Goal: Information Seeking & Learning: Learn about a topic

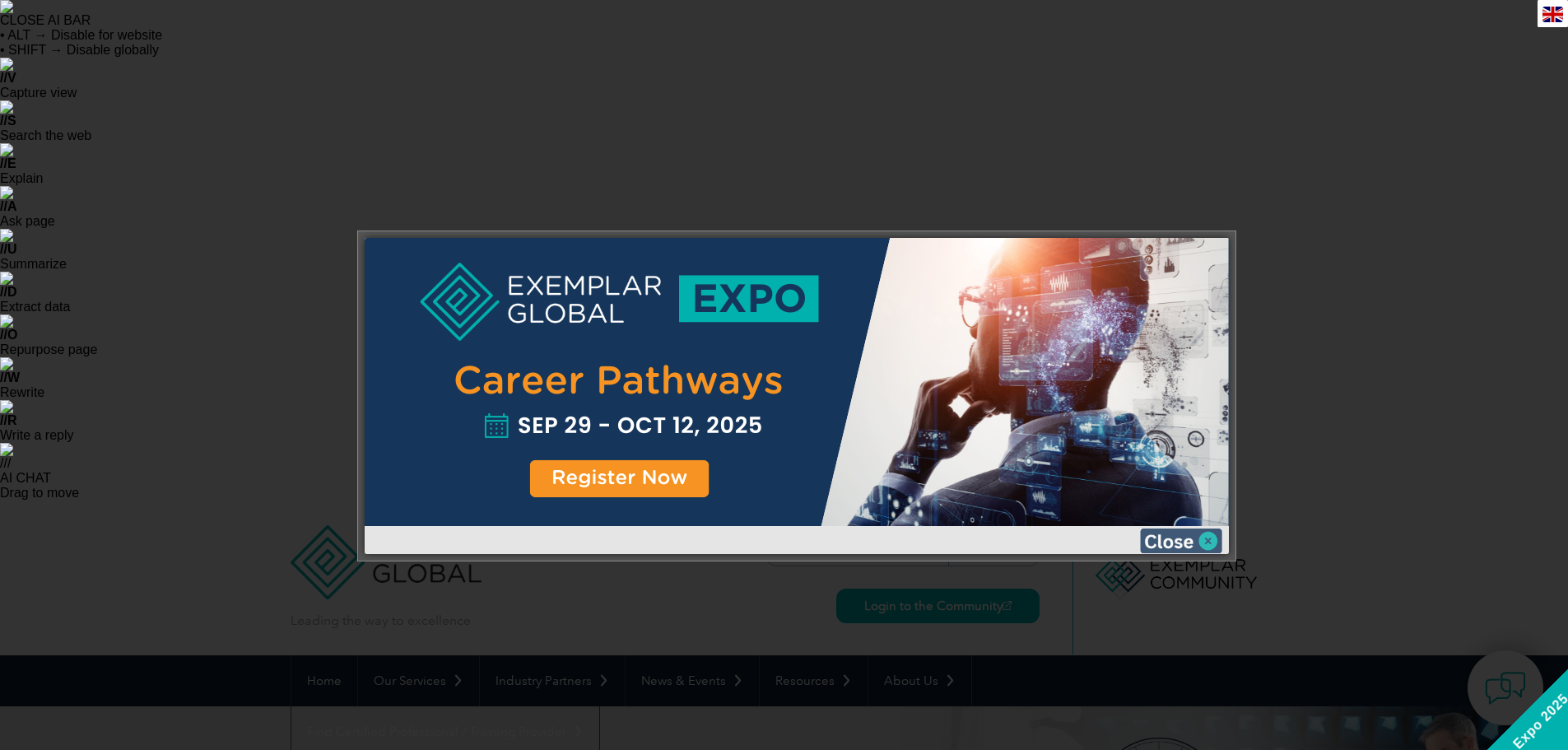
click at [1208, 537] on img at bounding box center [1181, 540] width 83 height 25
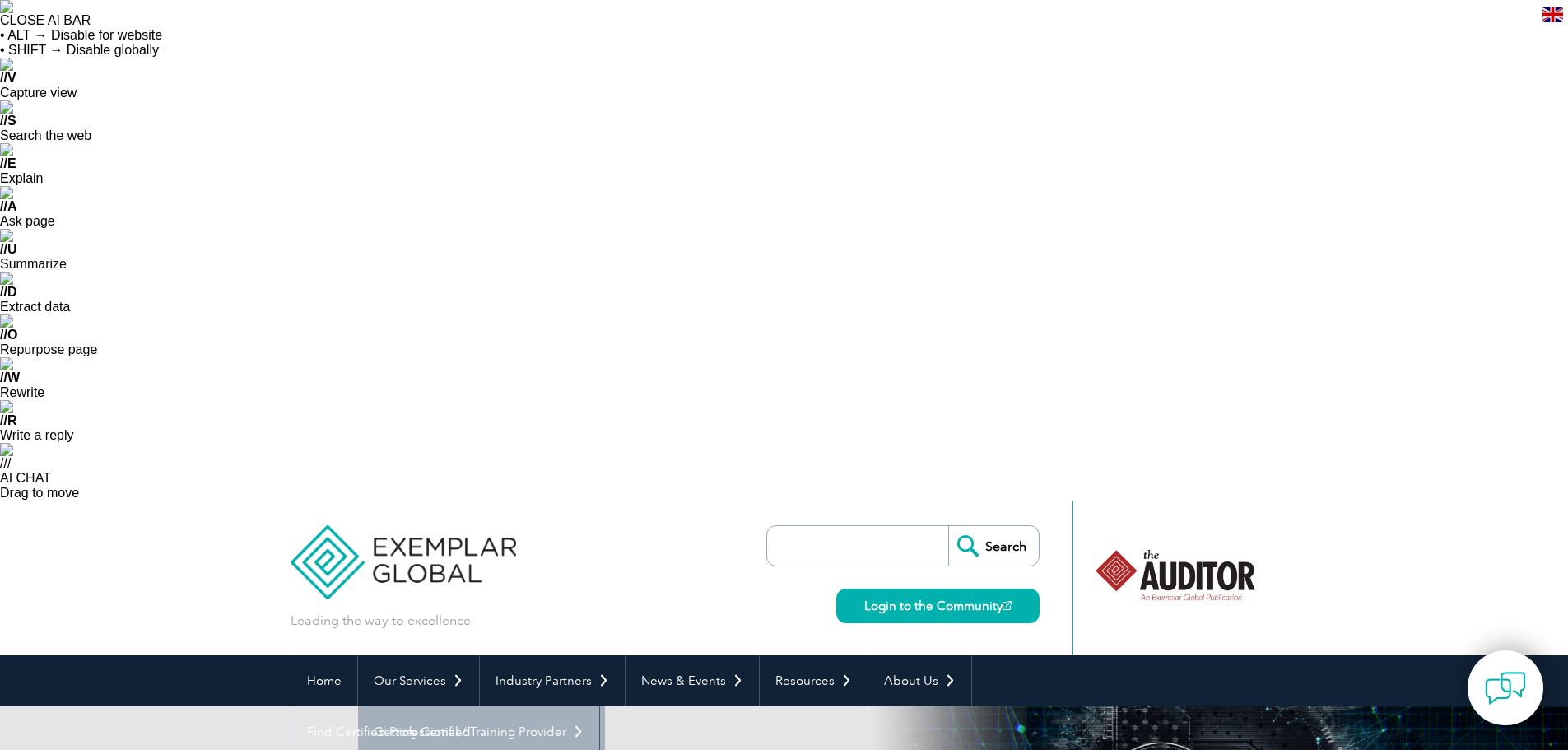
click at [399, 706] on link "Getting Certified" at bounding box center [481, 732] width 247 height 51
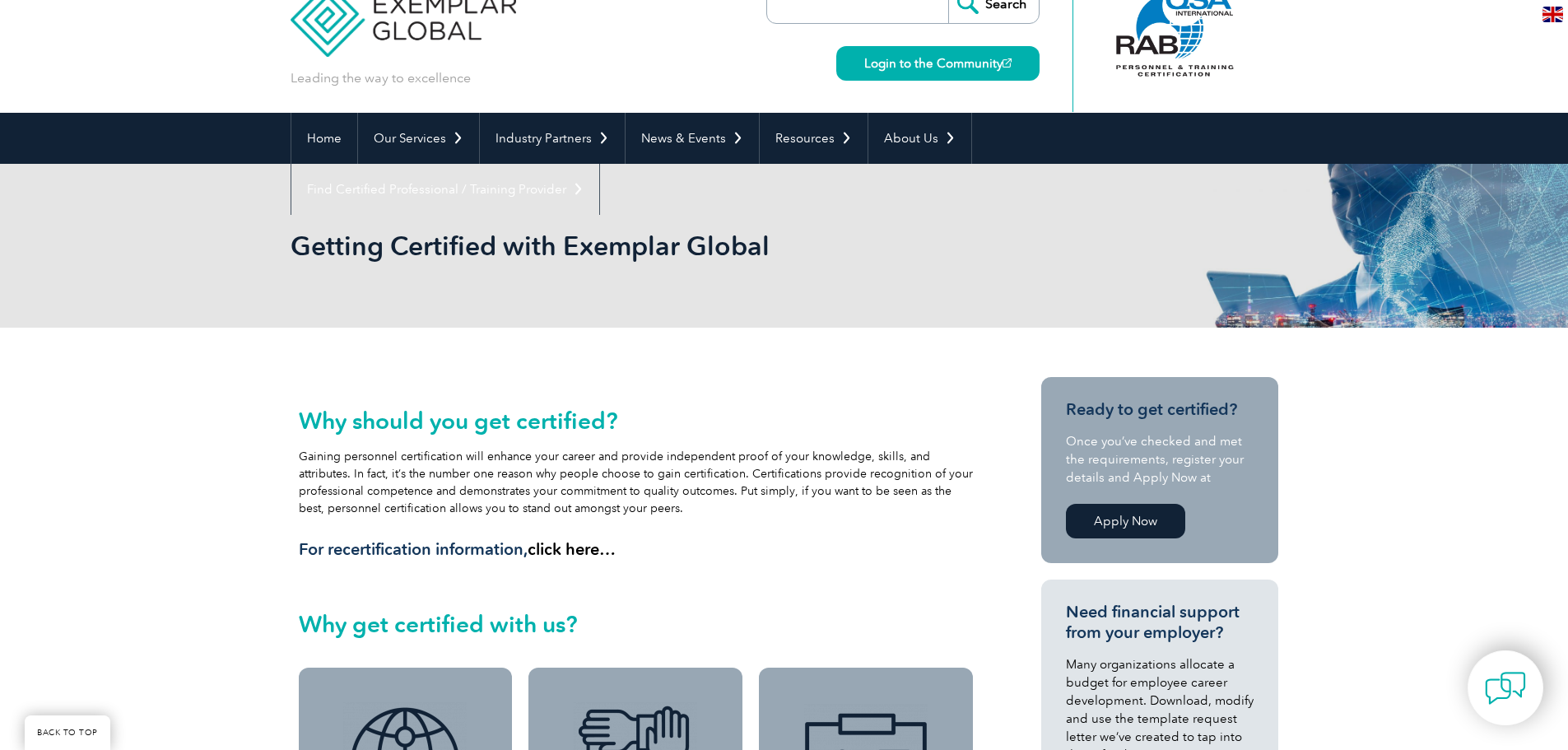
scroll to position [741, 0]
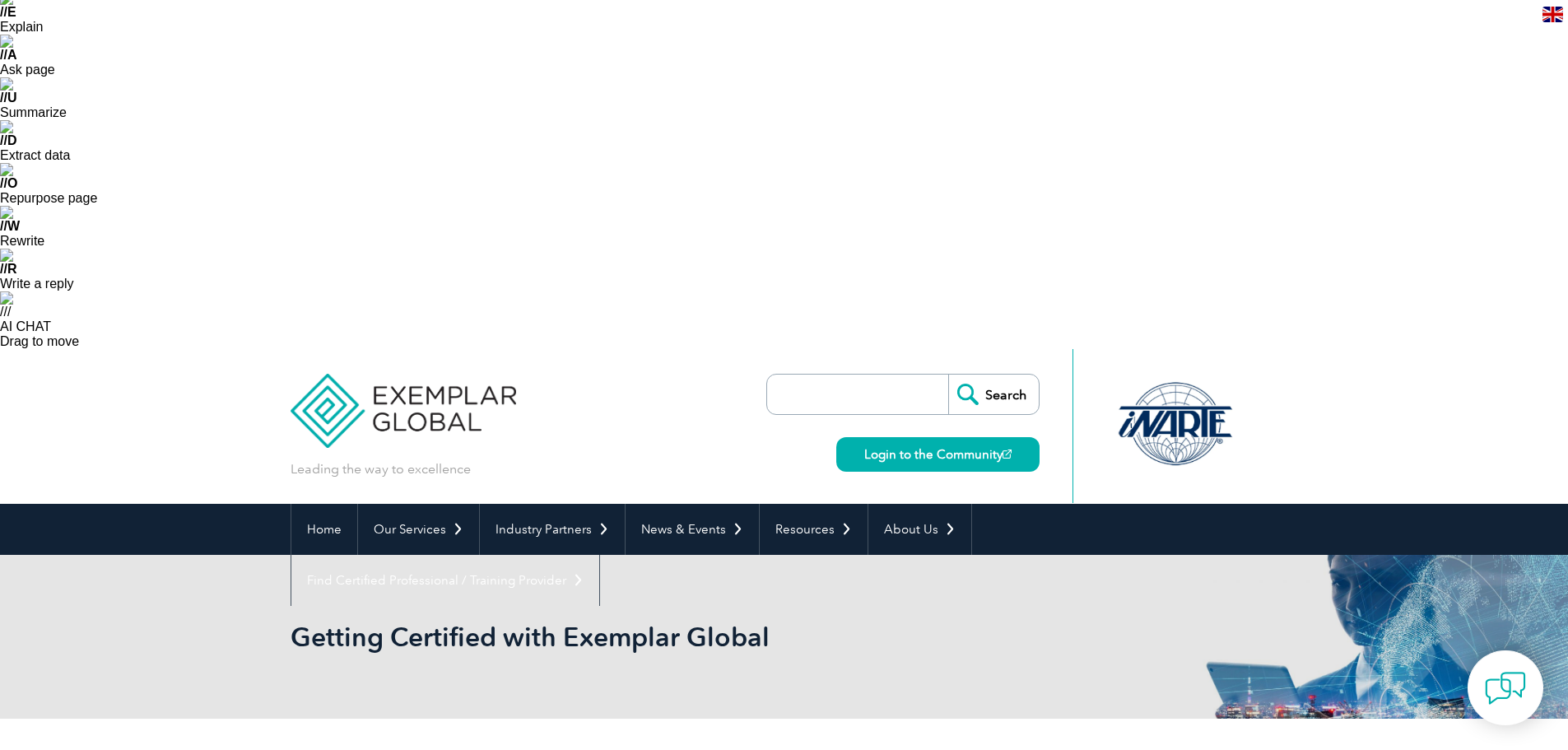
scroll to position [83, 0]
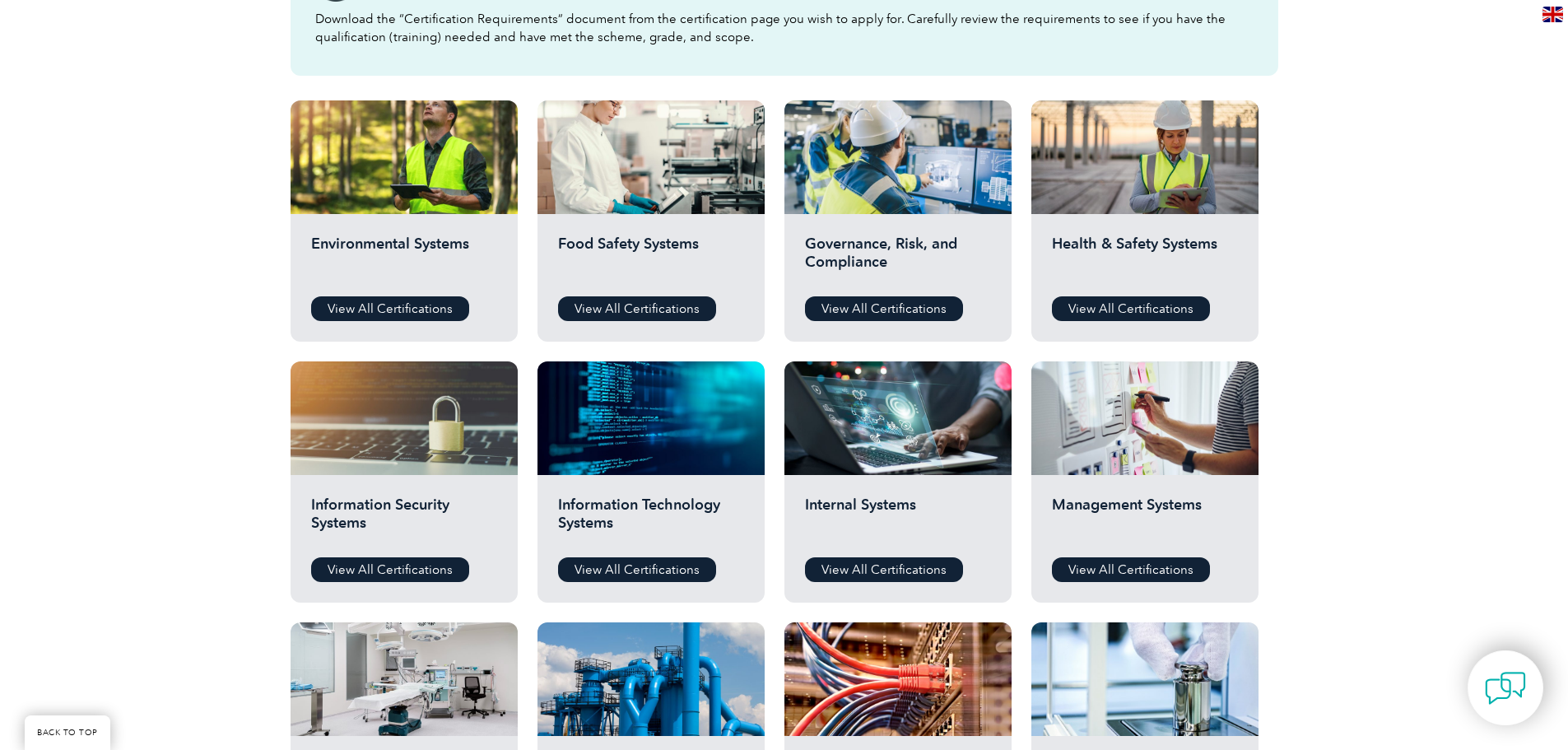
scroll to position [1070, 0]
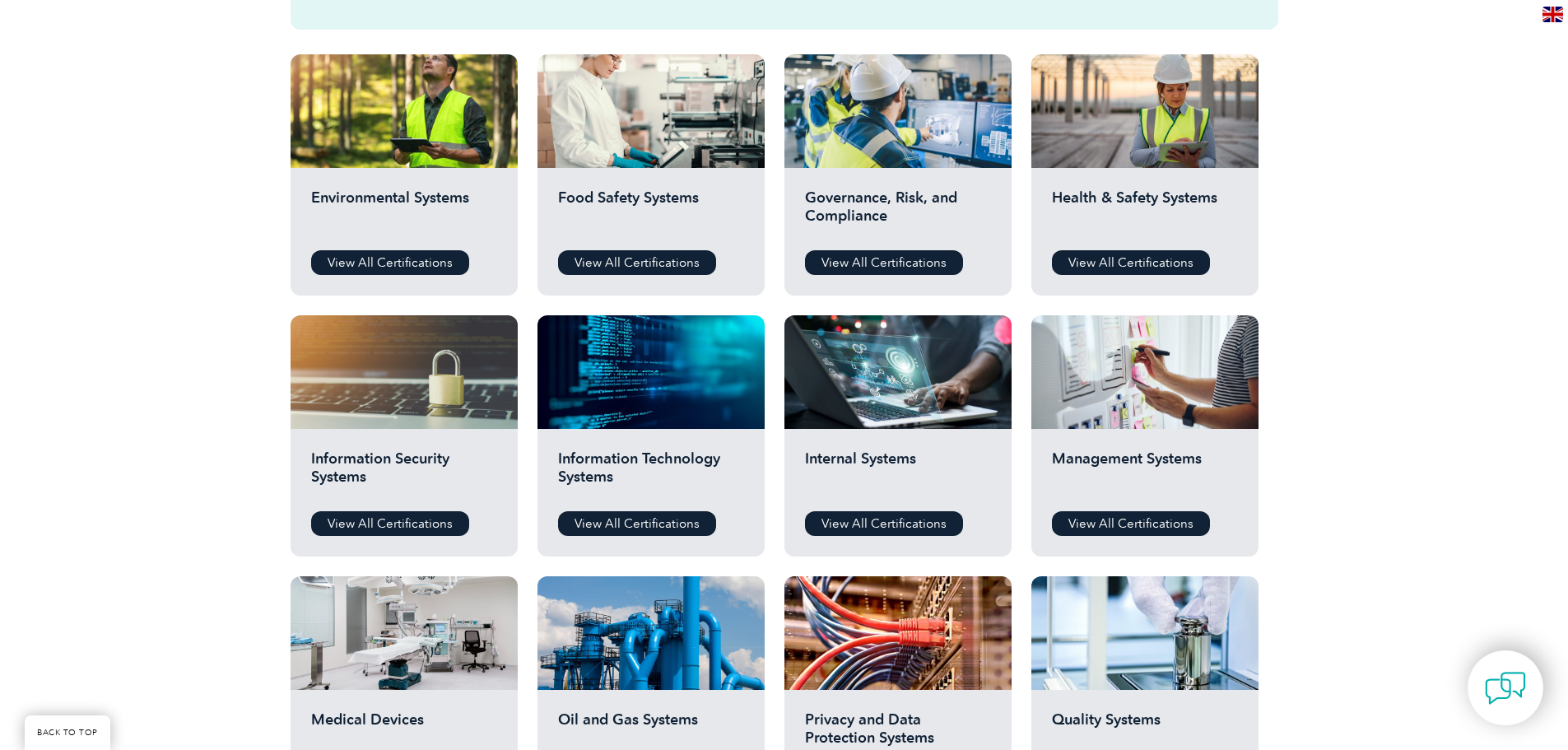
click at [1147, 711] on h2 "Quality Systems" at bounding box center [1144, 735] width 186 height 50
click at [1131, 689] on div "Quality Systems View All Certifications" at bounding box center [1145, 753] width 227 height 127
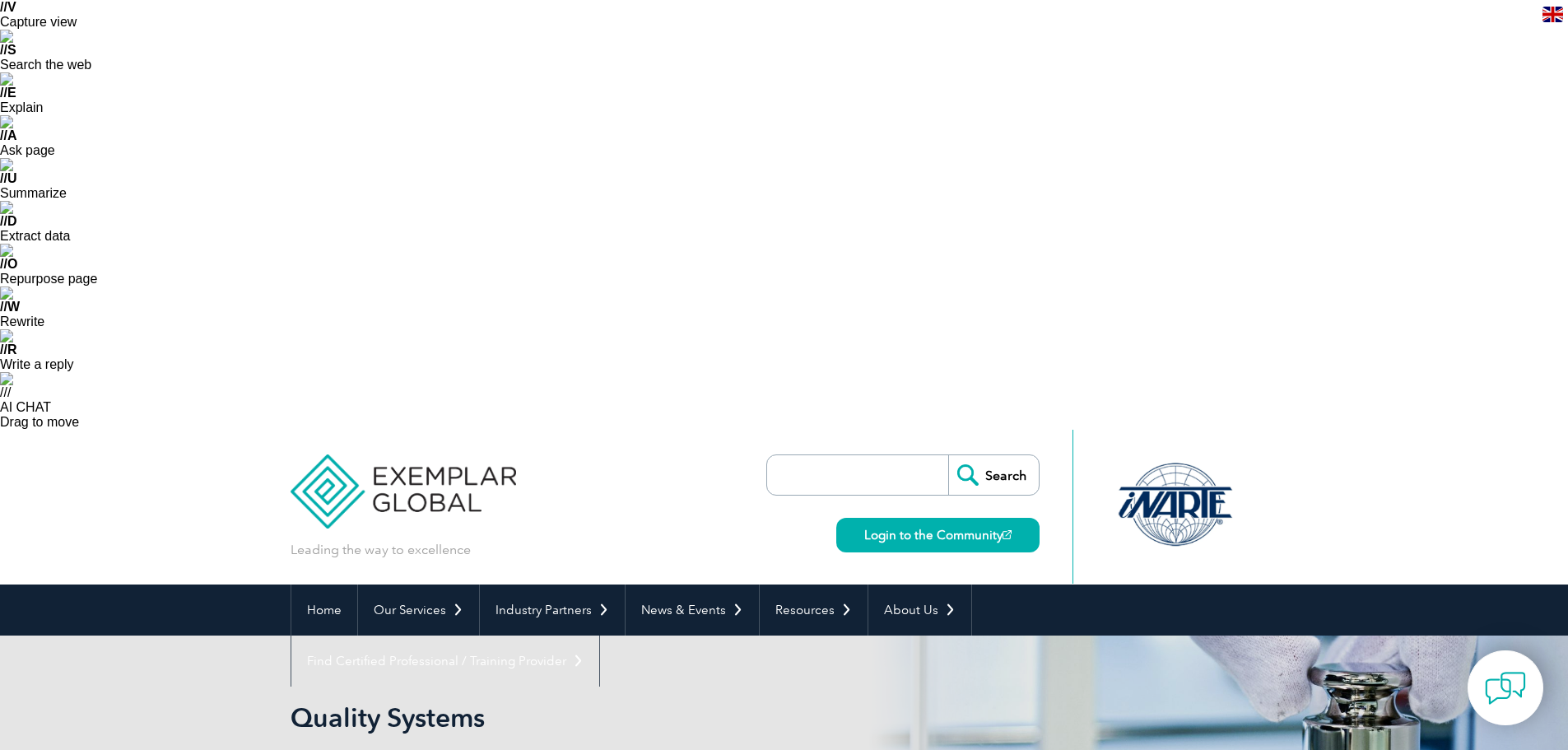
scroll to position [165, 0]
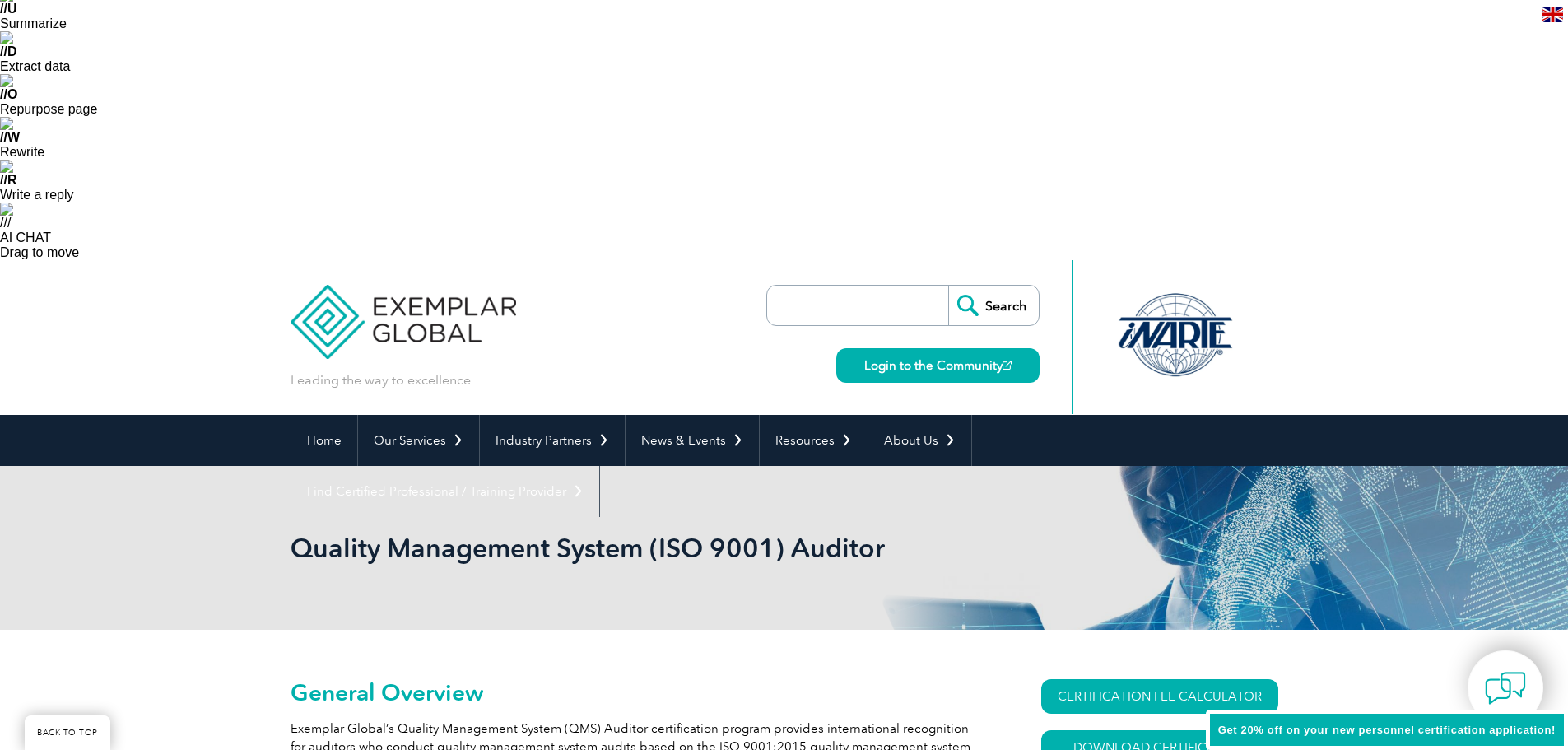
scroll to position [247, 0]
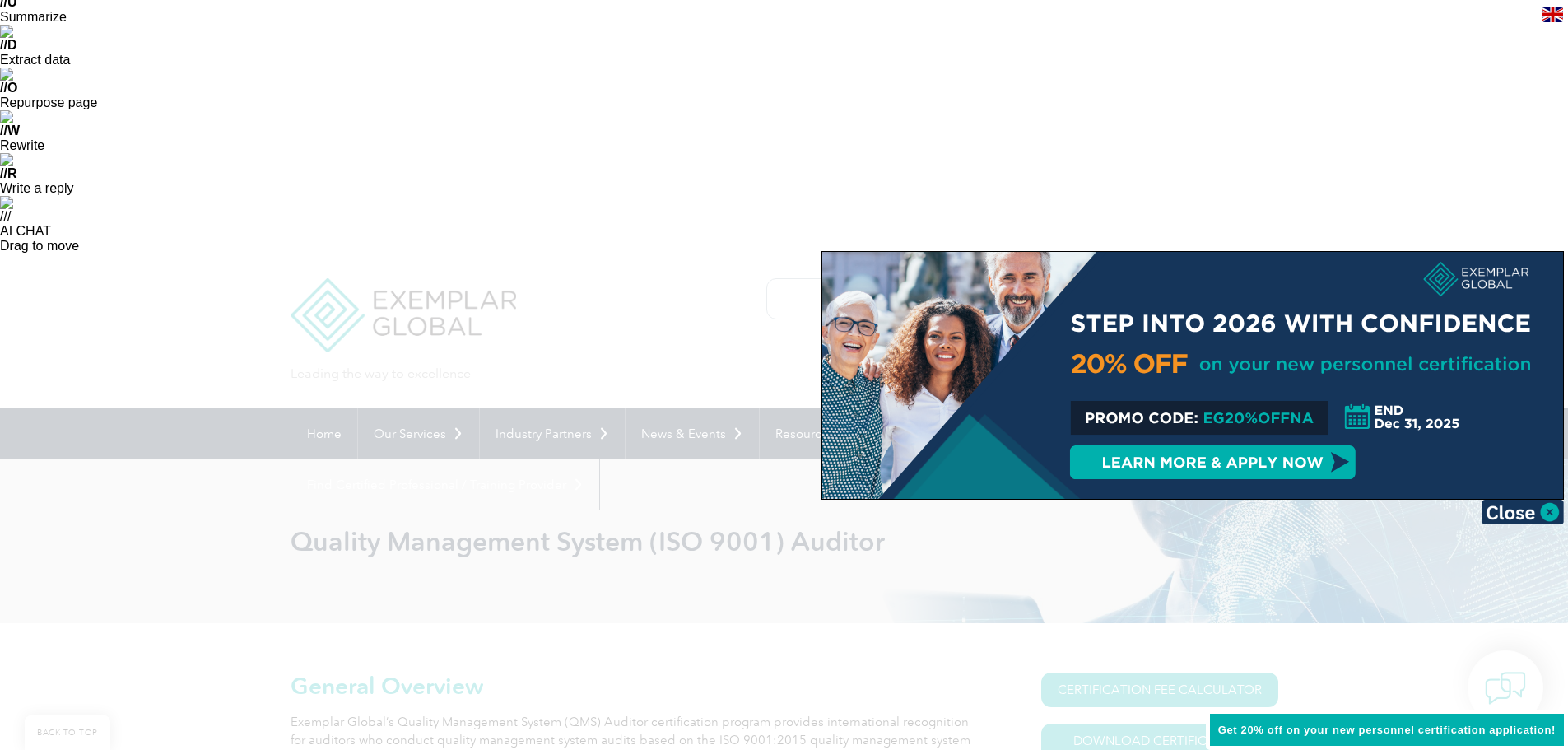
click at [1511, 510] on img at bounding box center [1523, 512] width 83 height 25
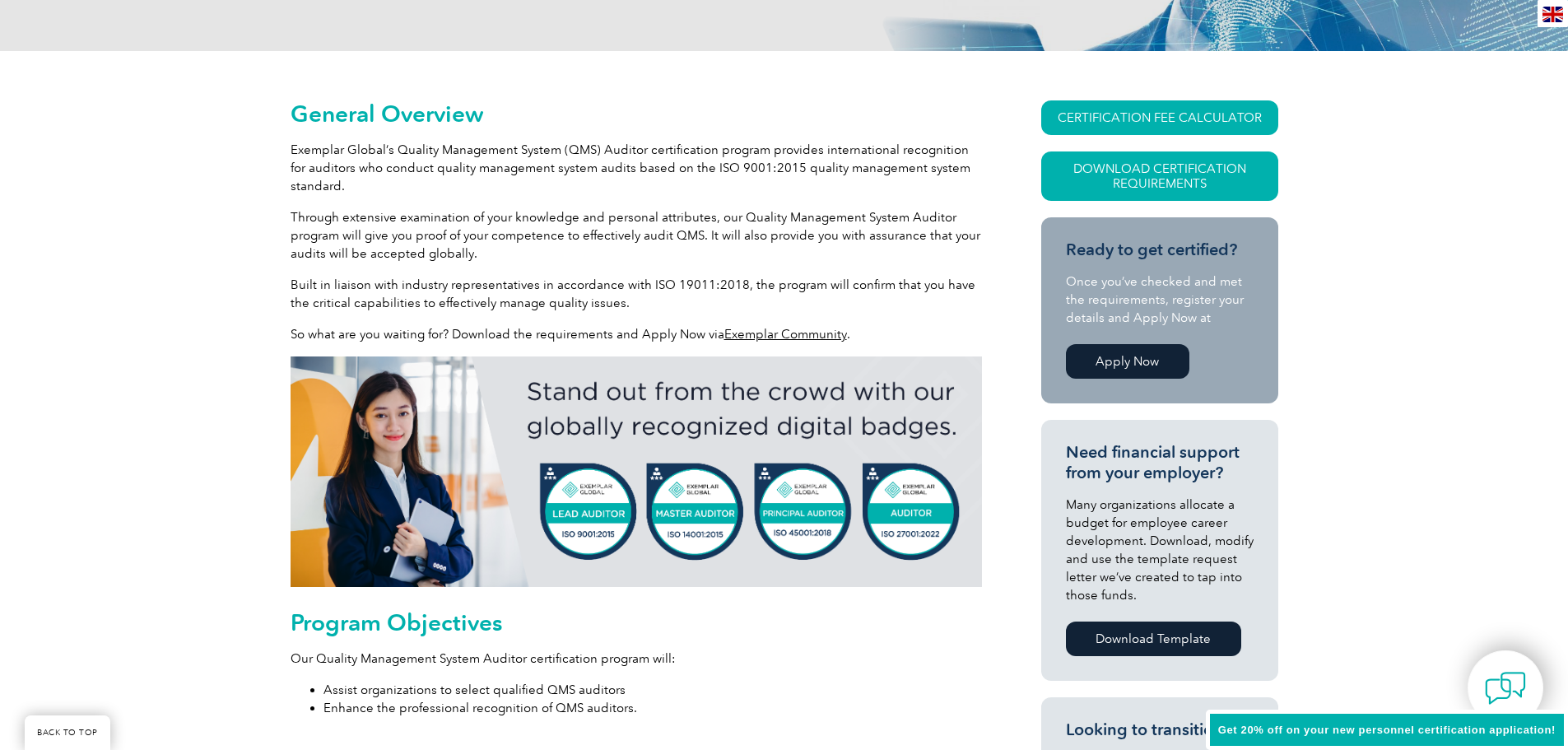
scroll to position [823, 0]
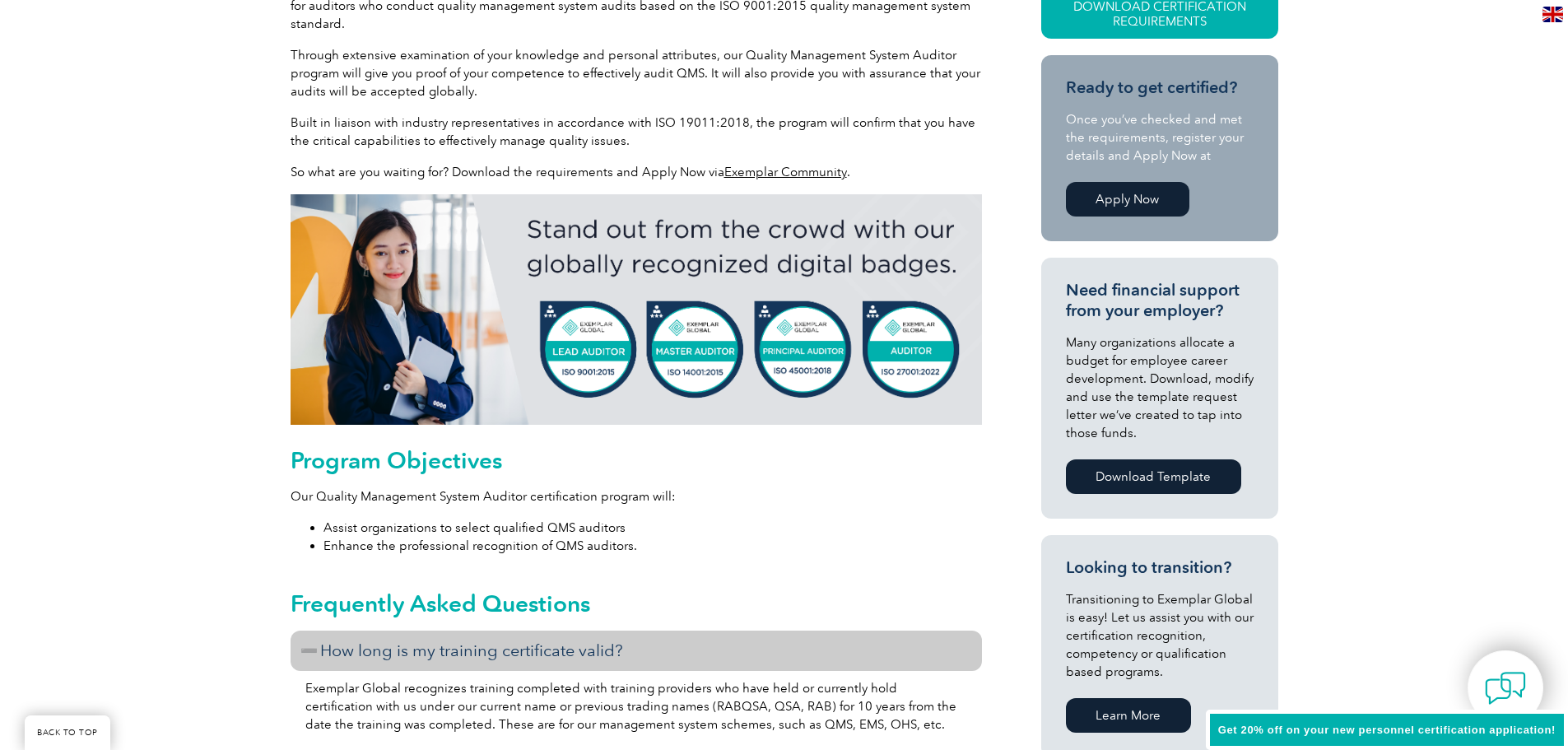
scroll to position [987, 0]
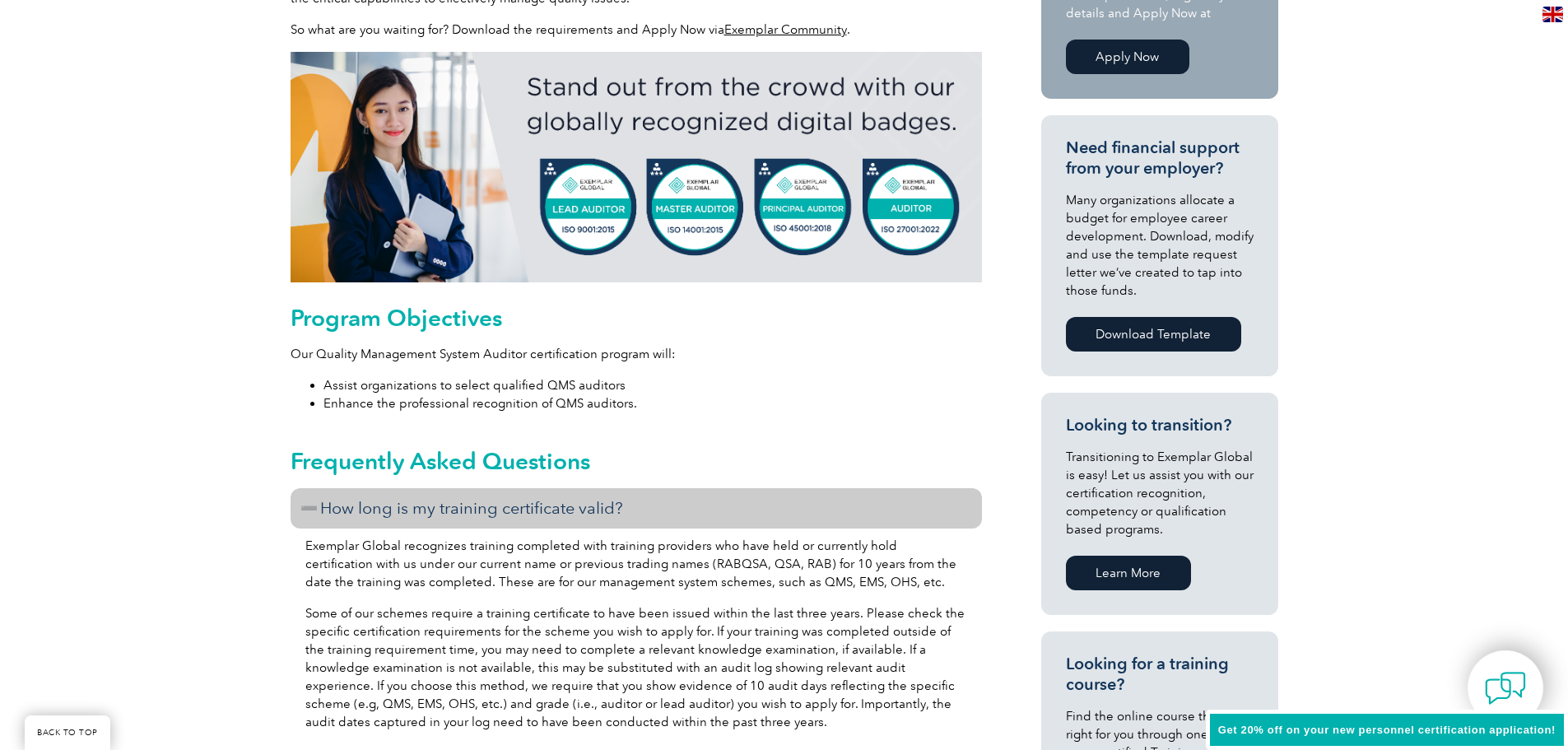
scroll to position [1153, 0]
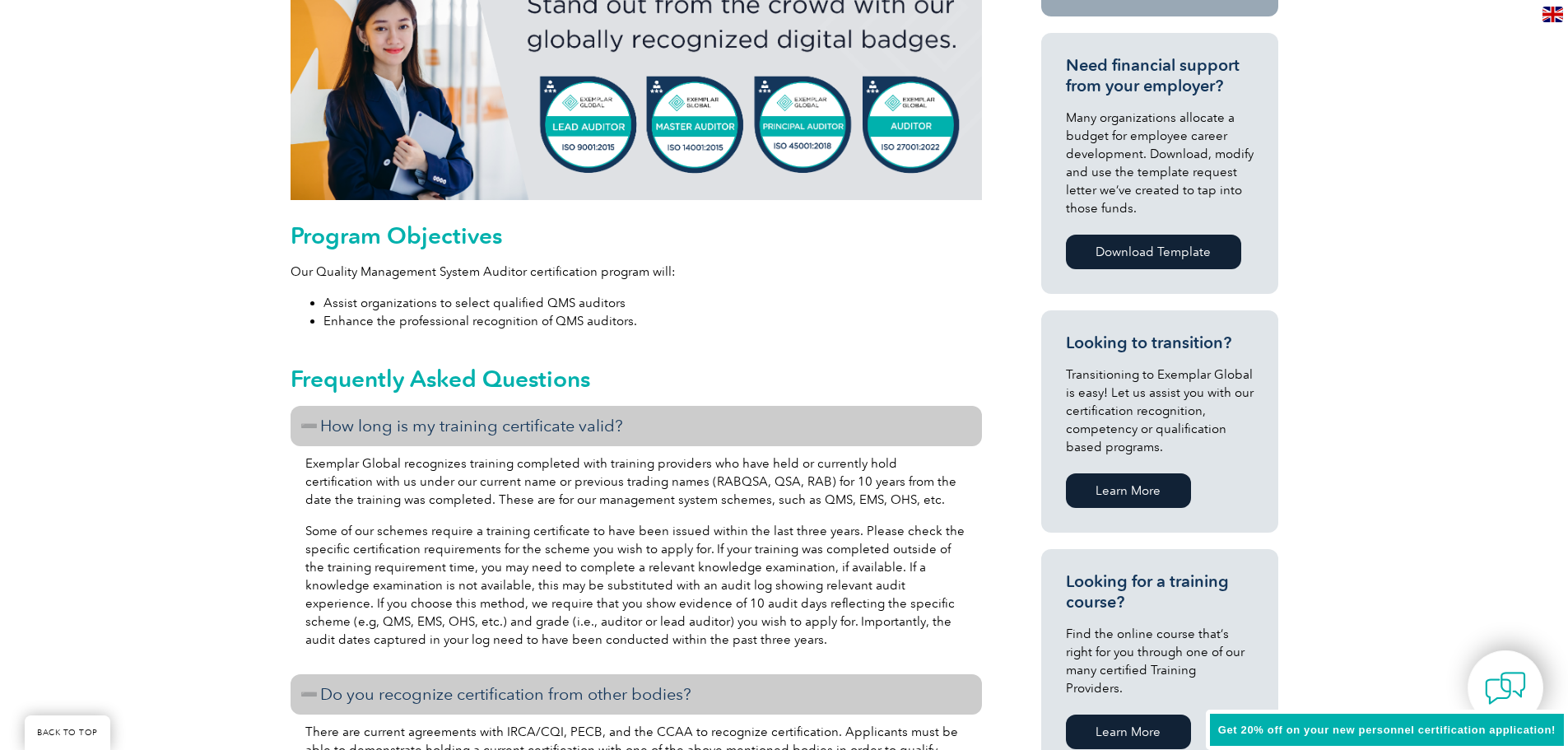
scroll to position [1235, 0]
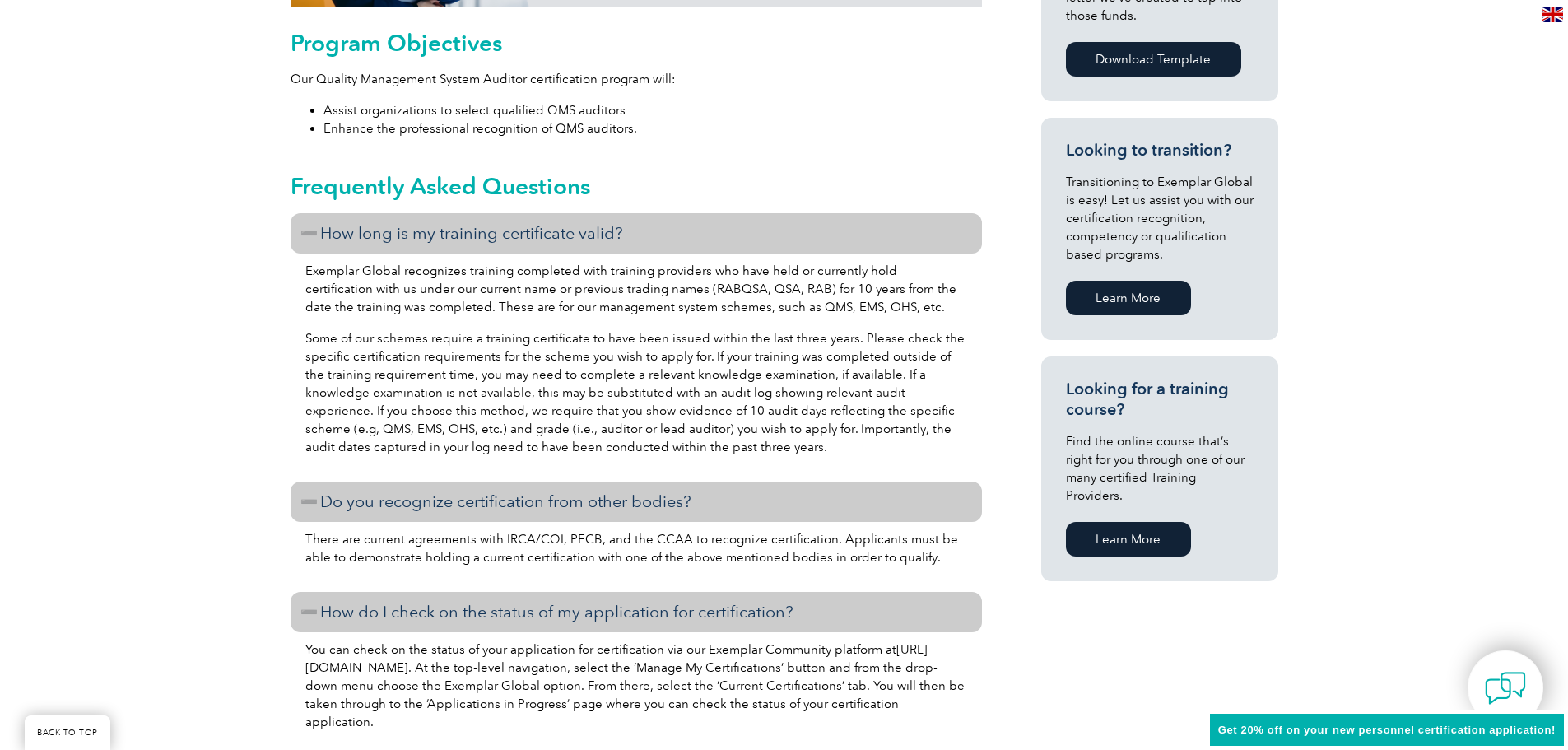
scroll to position [1399, 0]
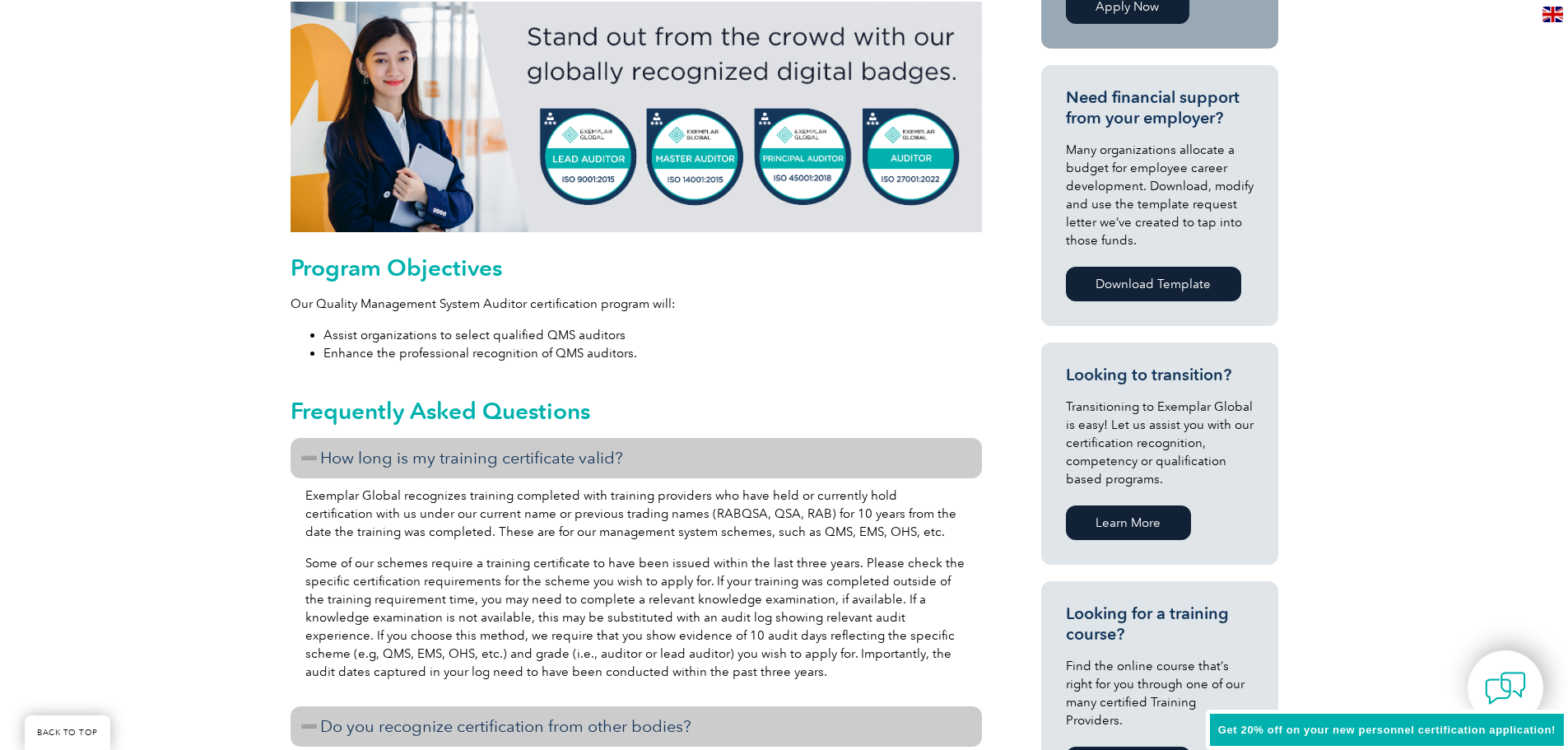
scroll to position [1153, 0]
